Goal: Transaction & Acquisition: Purchase product/service

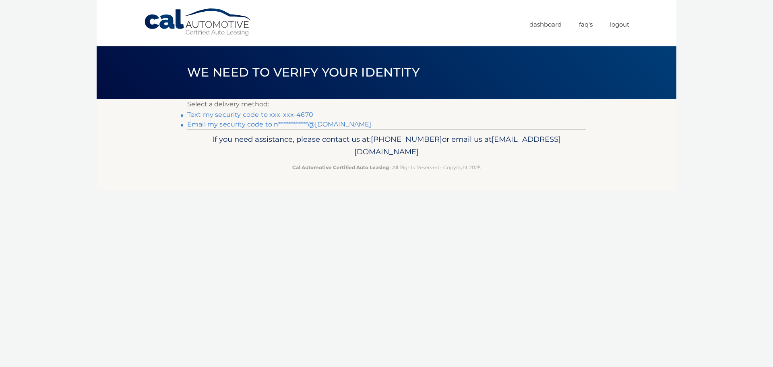
drag, startPoint x: 0, startPoint y: 0, endPoint x: 257, endPoint y: 117, distance: 282.1
click at [257, 117] on link "Text my security code to xxx-xxx-4670" at bounding box center [250, 115] width 126 height 8
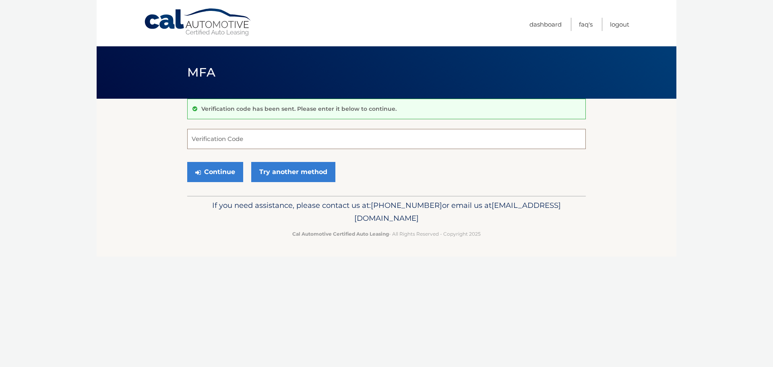
click at [289, 140] on input "Verification Code" at bounding box center [386, 139] width 398 height 20
type input "263931"
click at [187, 162] on button "Continue" at bounding box center [215, 172] width 56 height 20
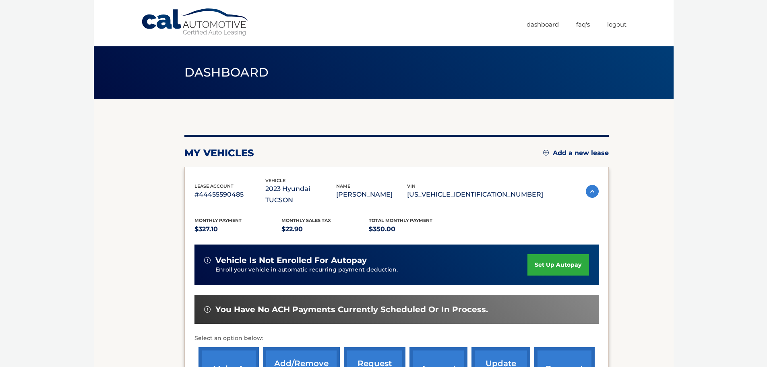
scroll to position [121, 0]
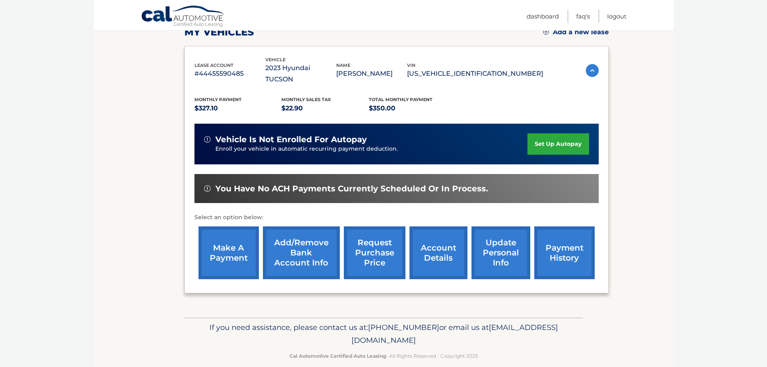
click at [230, 248] on link "make a payment" at bounding box center [228, 252] width 60 height 53
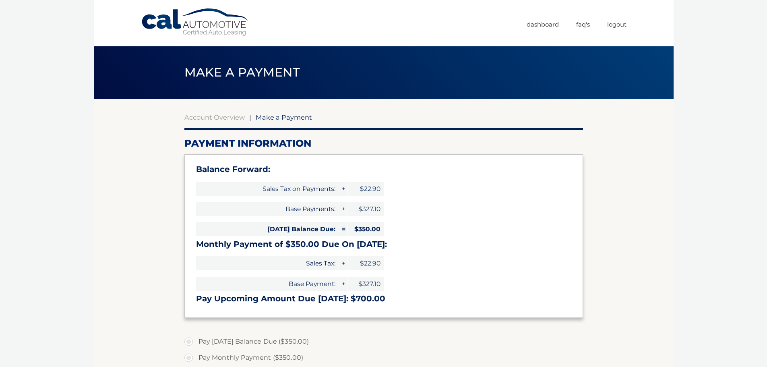
select select "ZjdlY2ZiYzQtM2E0OC00NDU1LTg2YTUtY2QyODZiM2YzOTdk"
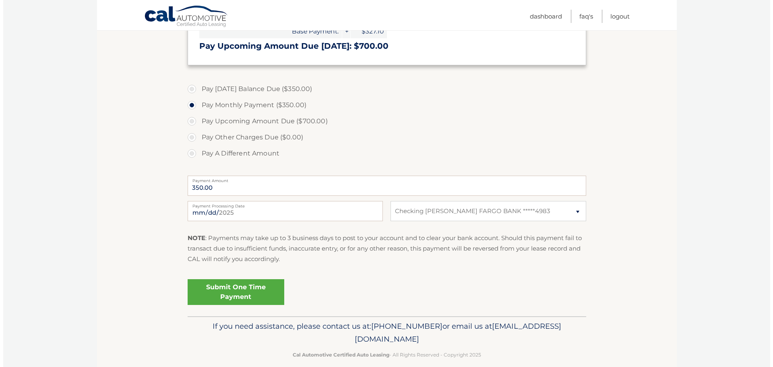
scroll to position [263, 0]
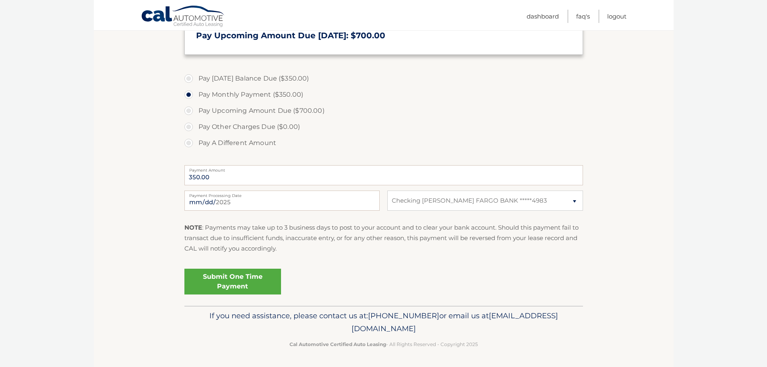
click at [233, 287] on link "Submit One Time Payment" at bounding box center [232, 281] width 97 height 26
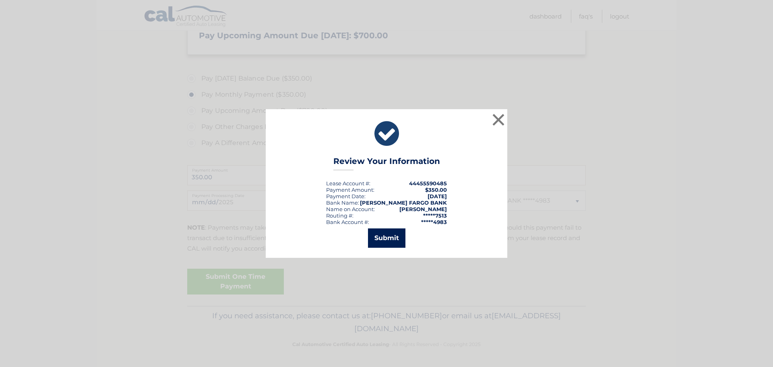
click at [382, 240] on button "Submit" at bounding box center [386, 237] width 37 height 19
